Goal: Contribute content: Share content

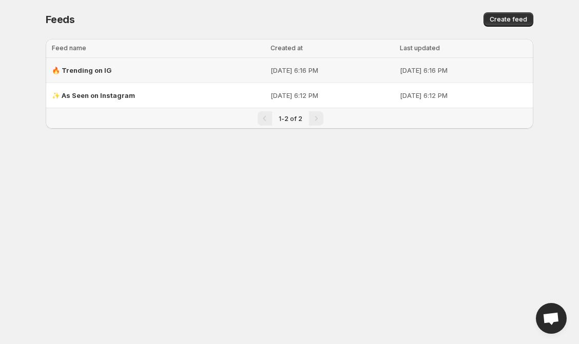
click at [100, 70] on span "🔥 Trending on IG" at bounding box center [82, 70] width 60 height 8
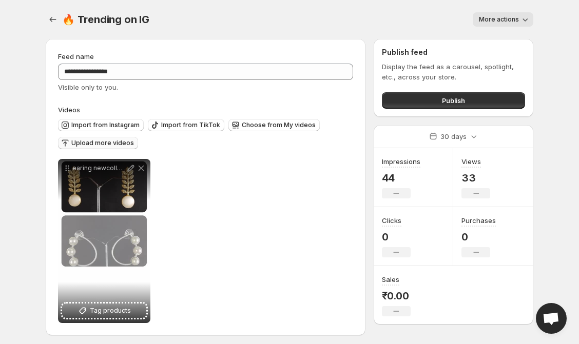
click at [123, 141] on span "Upload more videos" at bounding box center [102, 143] width 63 height 8
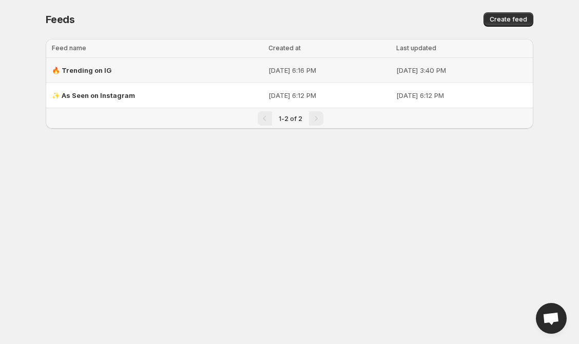
click at [86, 67] on span "🔥 Trending on IG" at bounding box center [82, 70] width 60 height 8
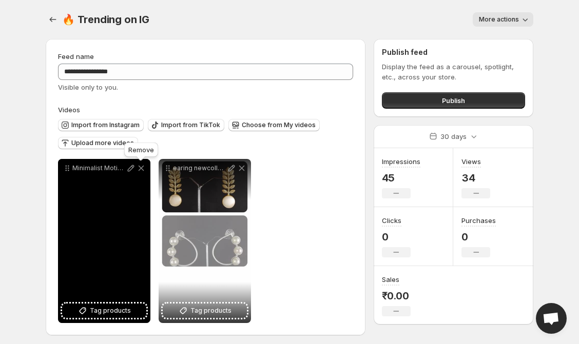
click at [138, 169] on icon at bounding box center [141, 168] width 10 height 10
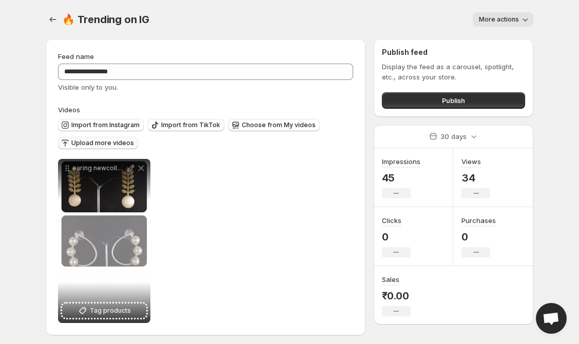
click at [94, 141] on span "Upload more videos" at bounding box center [102, 143] width 63 height 8
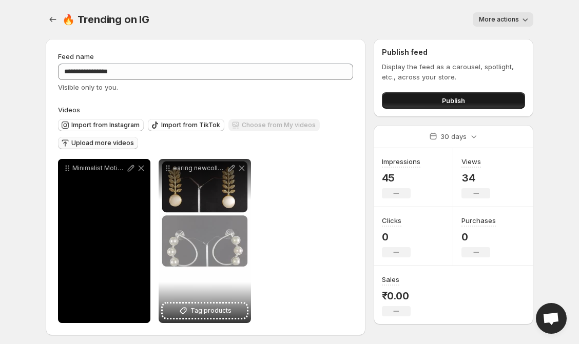
click at [432, 95] on button "Publish" at bounding box center [453, 100] width 143 height 16
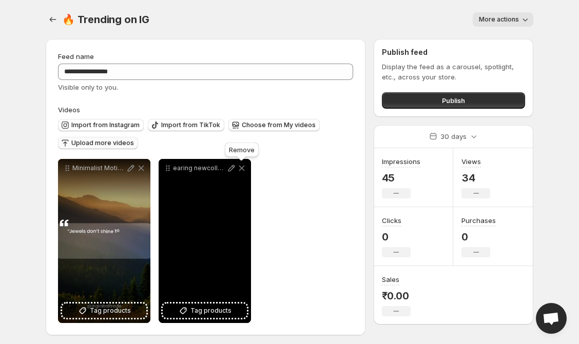
click at [242, 168] on icon at bounding box center [242, 169] width 6 height 6
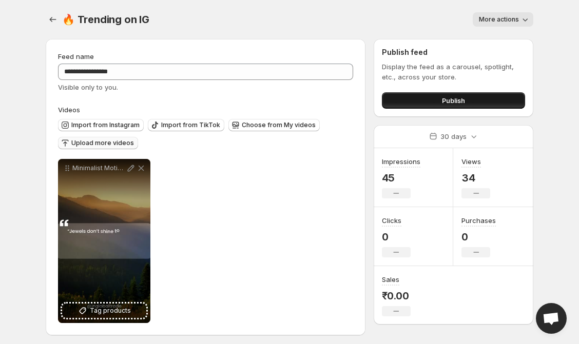
click at [467, 95] on button "Publish" at bounding box center [453, 100] width 143 height 16
click at [439, 100] on button "Publish" at bounding box center [453, 100] width 143 height 16
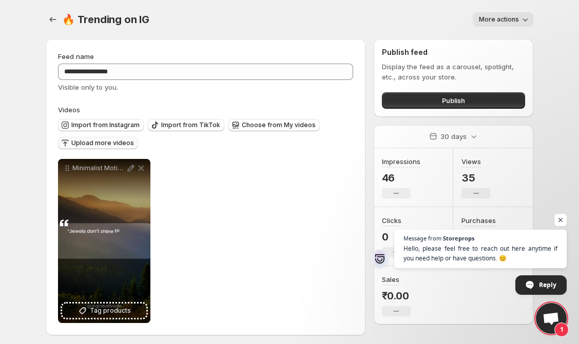
click at [123, 140] on span "Upload more videos" at bounding box center [102, 143] width 63 height 8
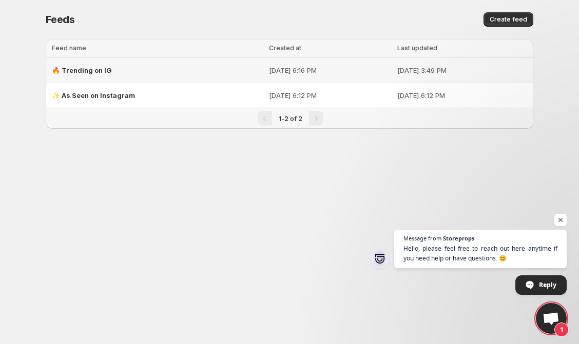
click at [87, 70] on span "🔥 Trending on IG" at bounding box center [82, 70] width 60 height 8
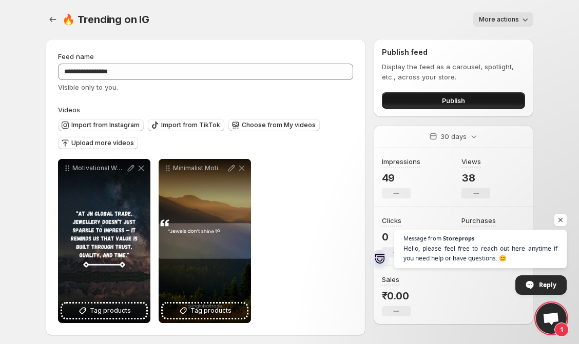
click at [488, 103] on button "Publish" at bounding box center [453, 100] width 143 height 16
click at [73, 146] on span "Upload more videos" at bounding box center [102, 143] width 63 height 8
